Goal: Register for event/course

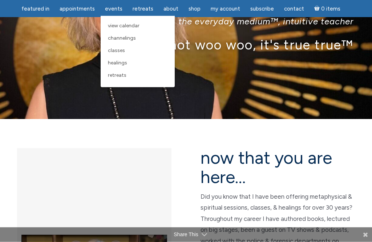
scroll to position [73, 0]
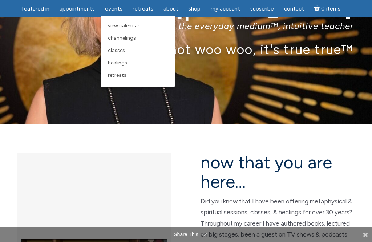
click at [114, 49] on span "Classes" at bounding box center [116, 50] width 17 height 6
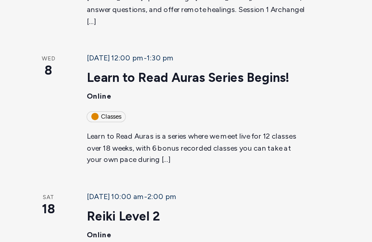
scroll to position [212, 0]
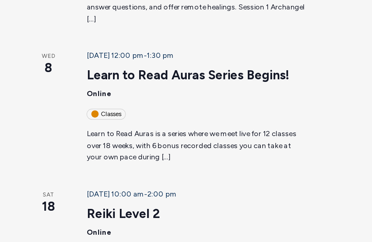
click at [68, 201] on link "Reiki Level 2" at bounding box center [93, 206] width 51 height 11
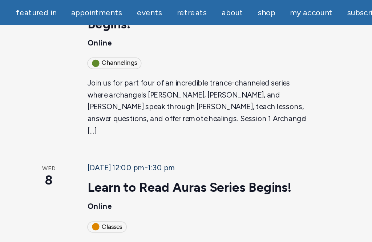
scroll to position [191, 0]
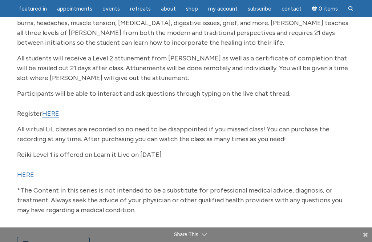
scroll to position [216, 0]
click at [53, 106] on div "In this live virtual class, [PERSON_NAME] presents Reiki 2. ✨The prerequisite f…" at bounding box center [186, 71] width 338 height 308
click at [54, 113] on link "HERE" at bounding box center [50, 114] width 17 height 8
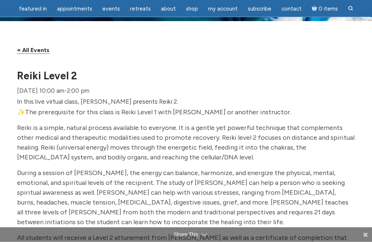
scroll to position [0, 0]
